Goal: Task Accomplishment & Management: Manage account settings

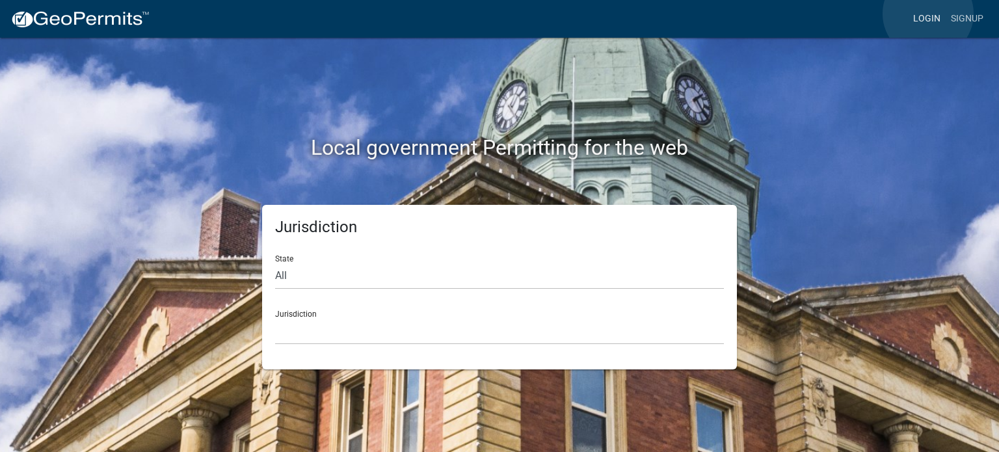
click at [929, 14] on link "Login" at bounding box center [927, 19] width 38 height 25
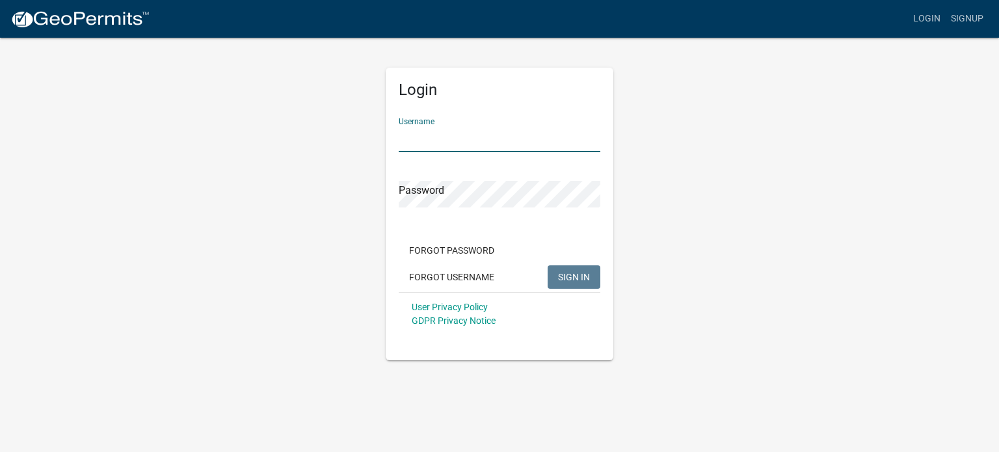
click at [416, 137] on input "Username" at bounding box center [500, 139] width 202 height 27
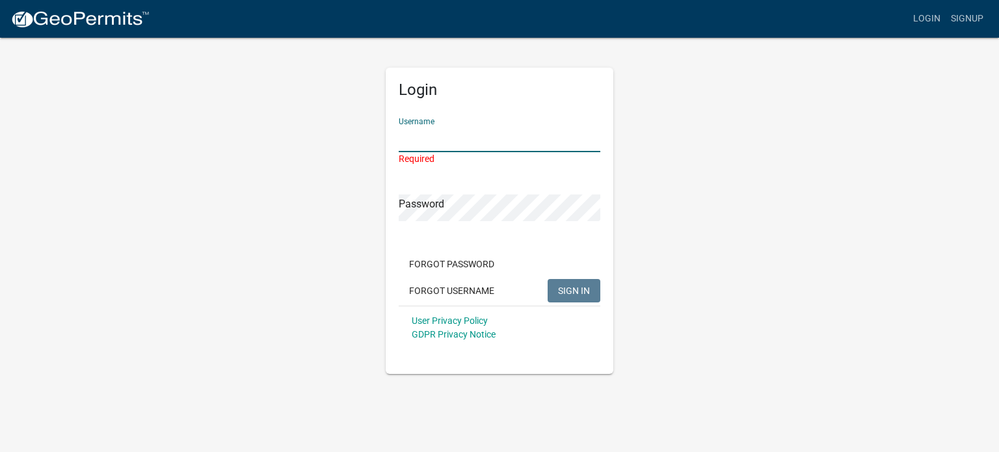
type input "[PERSON_NAME][EMAIL_ADDRESS][DOMAIN_NAME]"
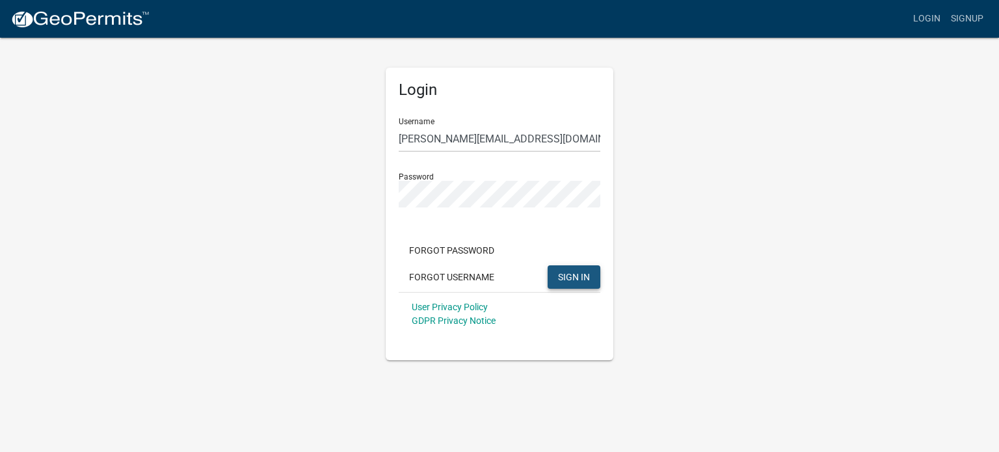
click at [583, 278] on span "SIGN IN" at bounding box center [574, 276] width 32 height 10
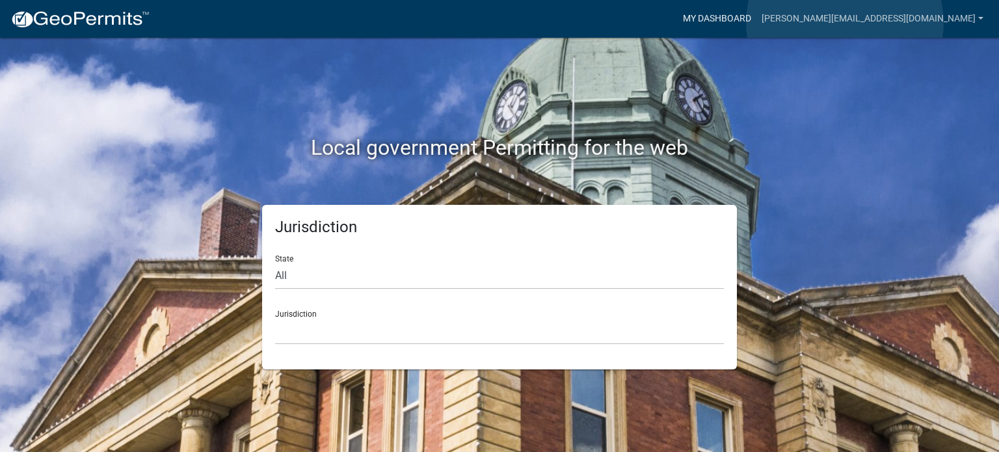
click at [757, 23] on link "My Dashboard" at bounding box center [717, 19] width 79 height 25
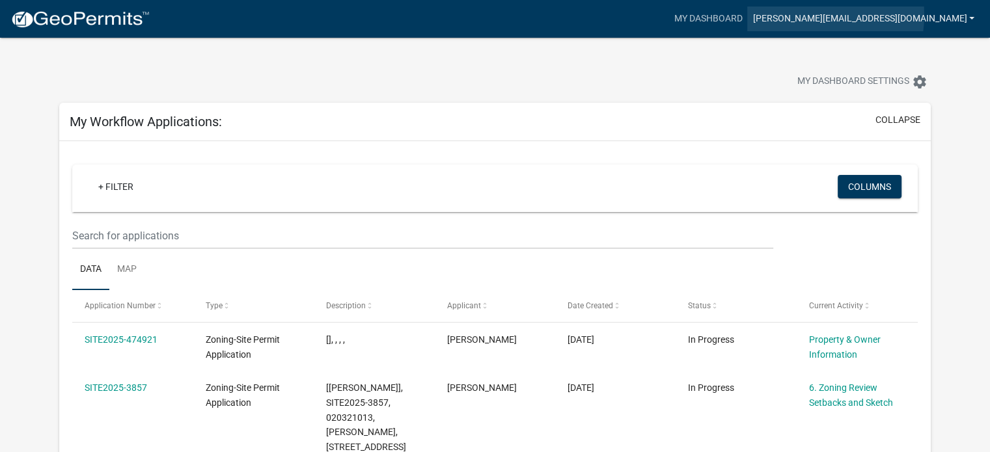
click at [927, 15] on link "[PERSON_NAME][EMAIL_ADDRESS][DOMAIN_NAME]" at bounding box center [863, 19] width 232 height 25
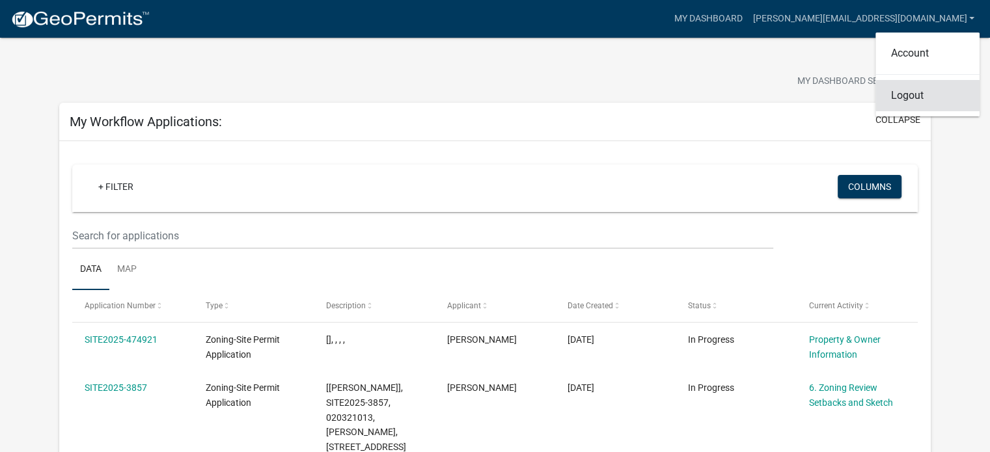
click at [901, 96] on link "Logout" at bounding box center [927, 95] width 104 height 31
